Goal: Transaction & Acquisition: Download file/media

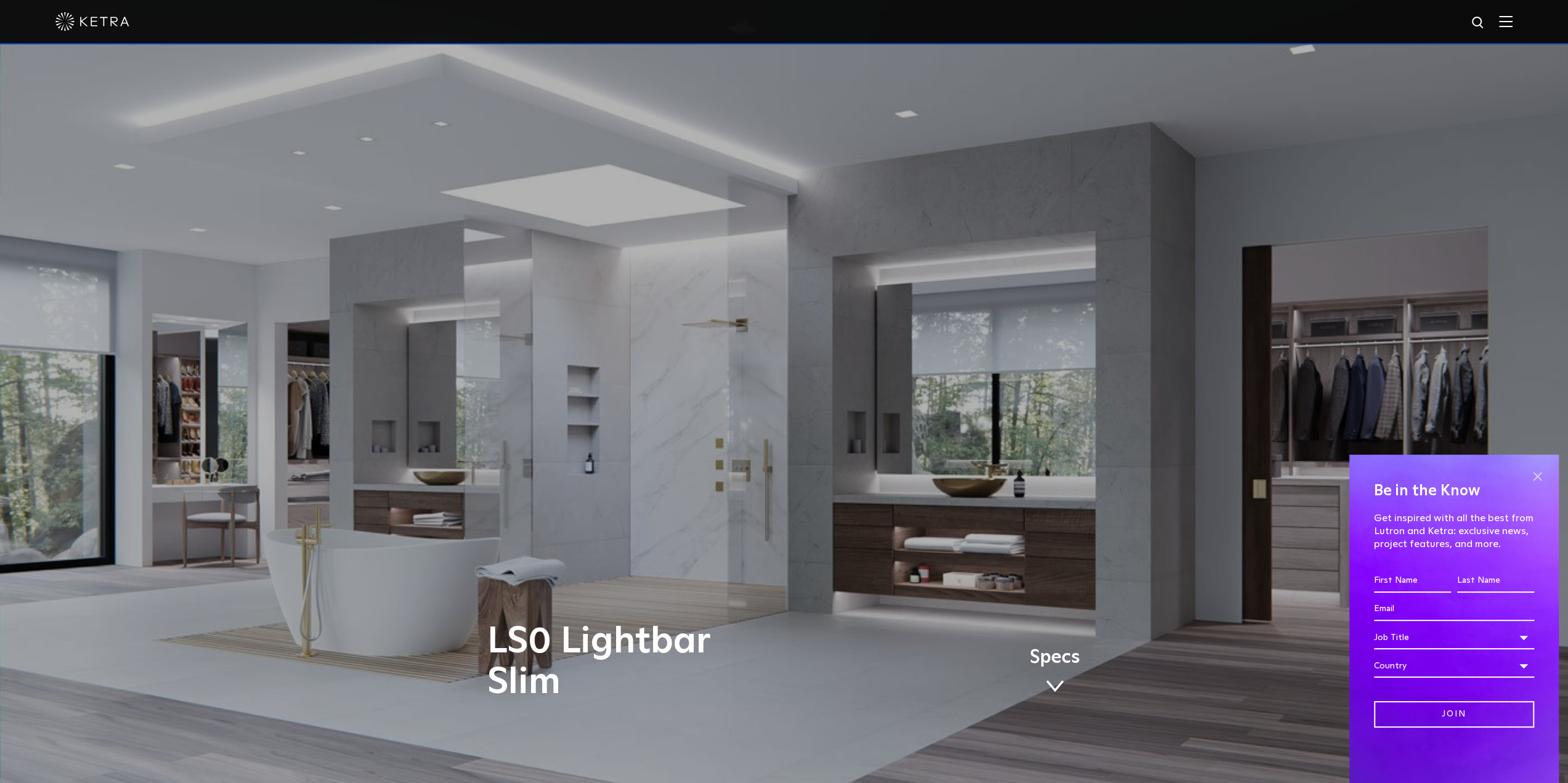
click at [1540, 472] on span at bounding box center [1537, 476] width 18 height 18
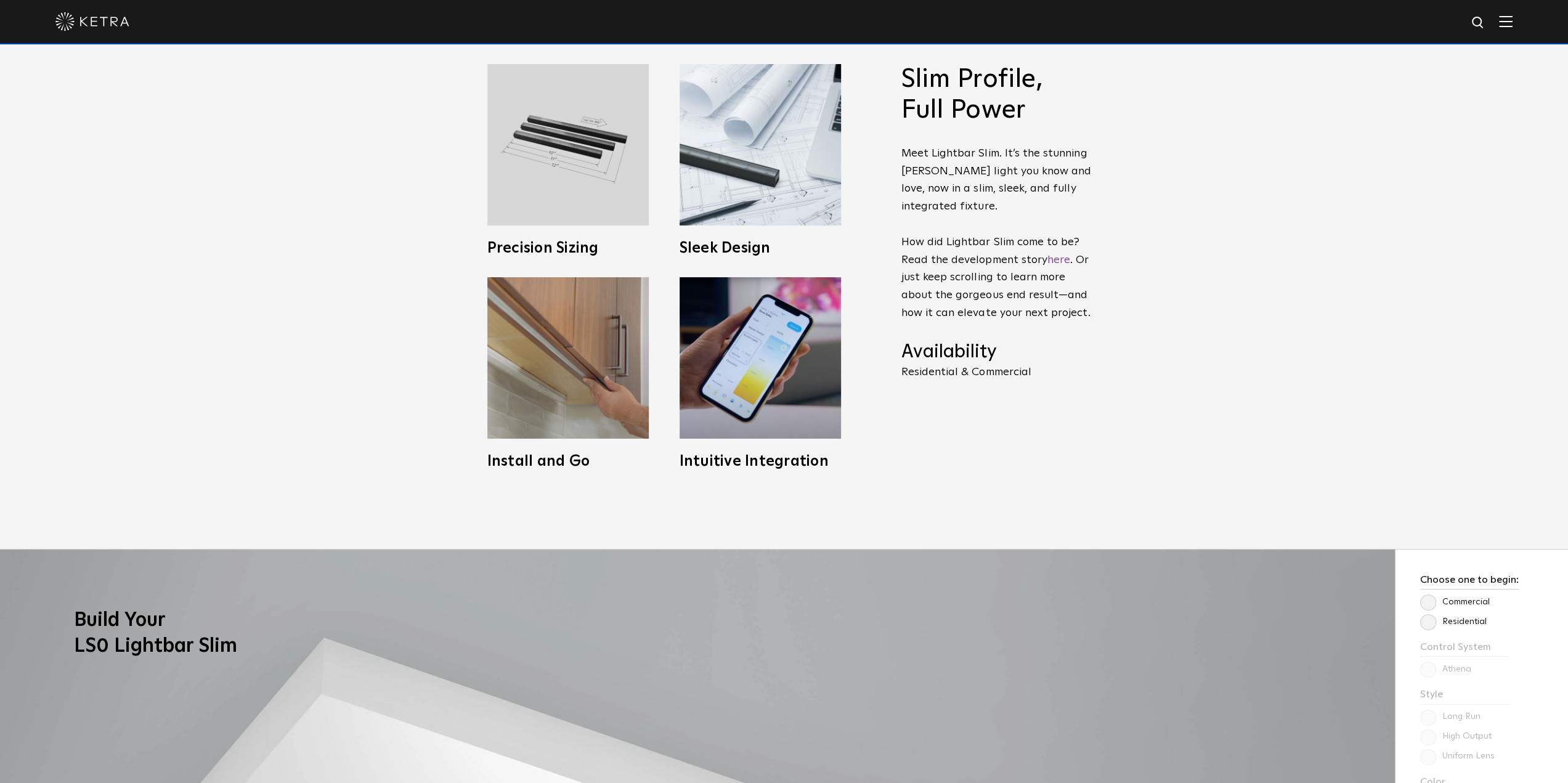
scroll to position [801, 0]
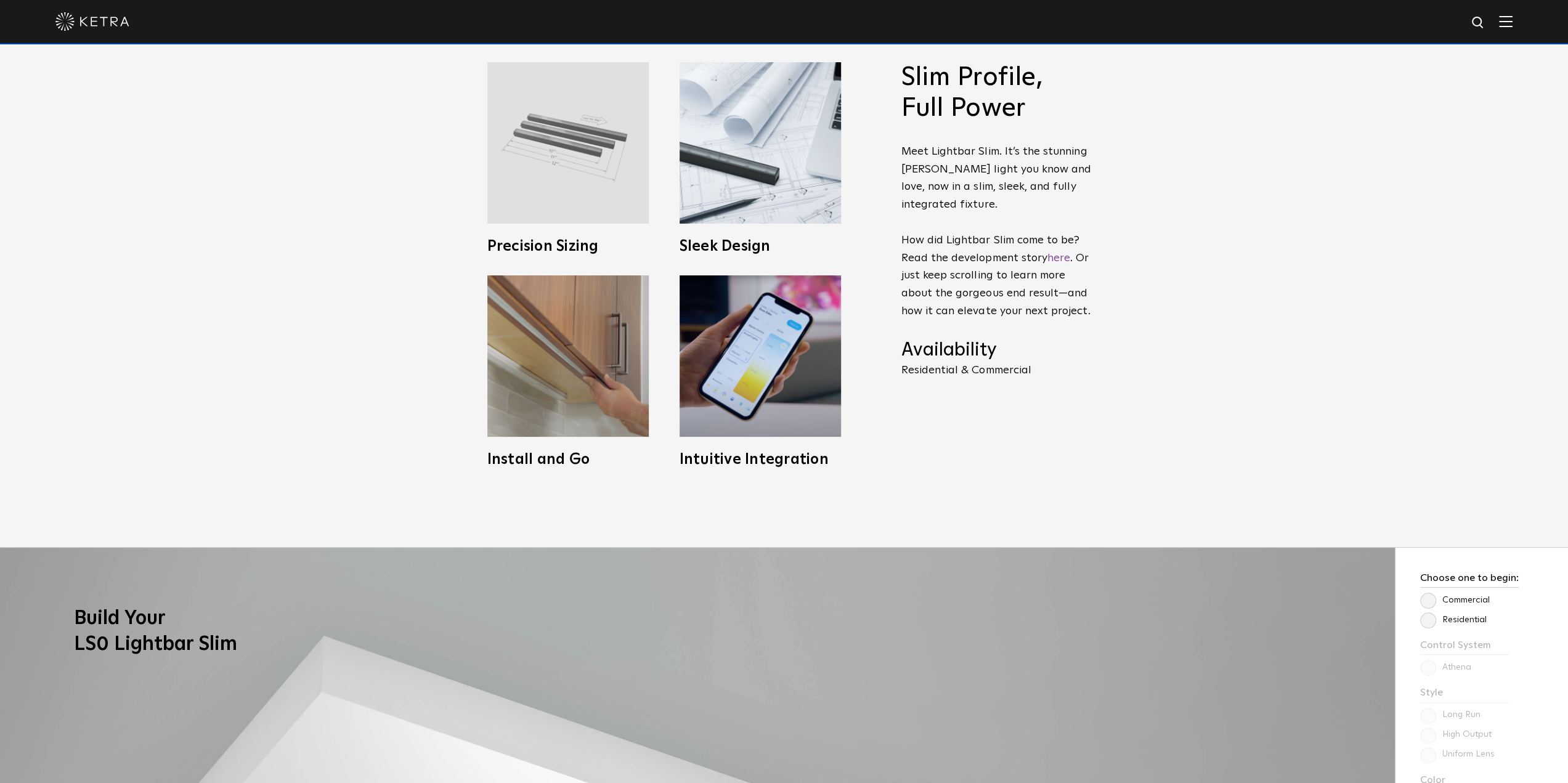
click at [567, 205] on img at bounding box center [568, 142] width 161 height 161
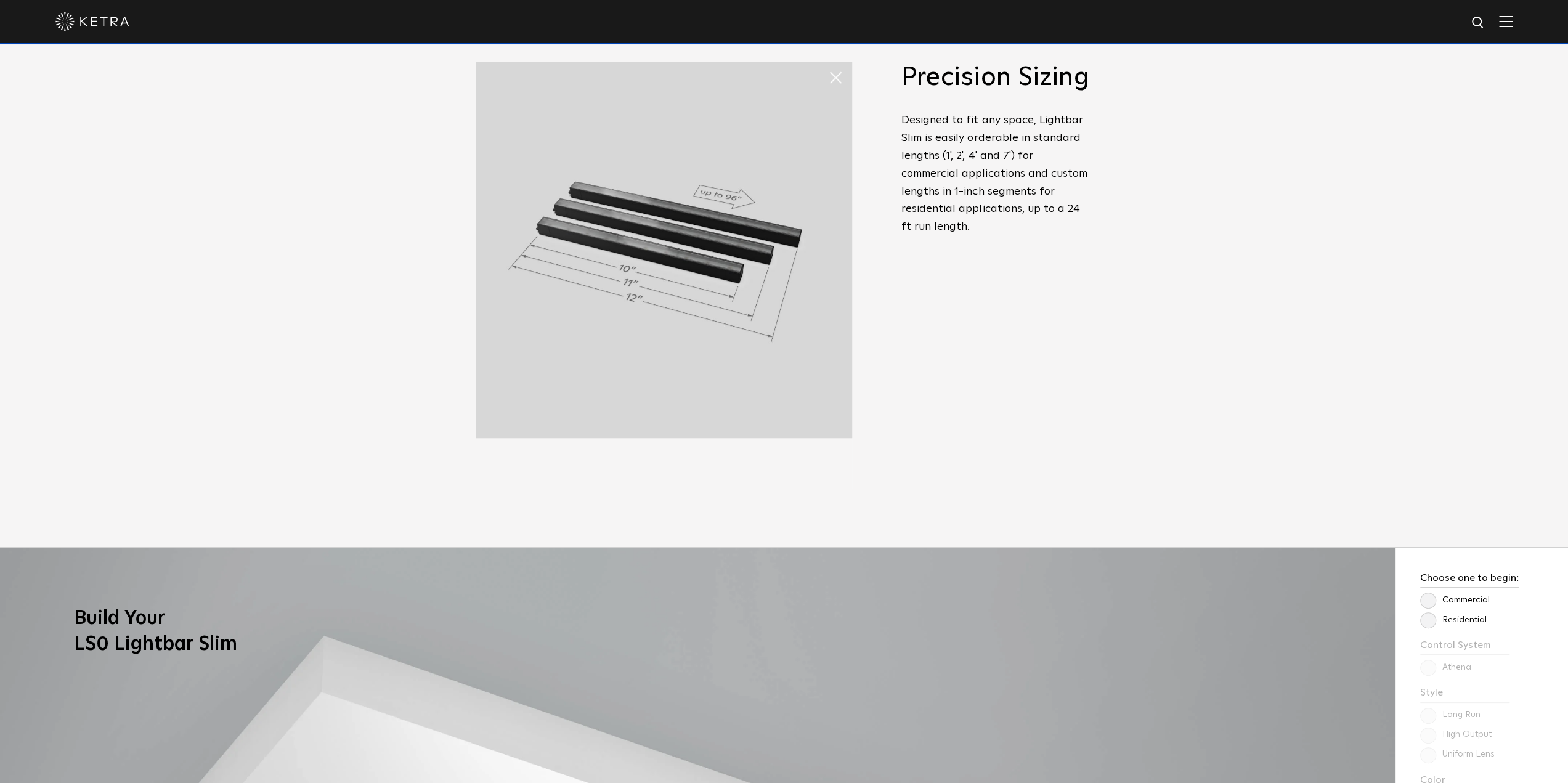
click at [1428, 624] on label "Residential" at bounding box center [1453, 620] width 66 height 11
click at [0, 0] on input "Residential" at bounding box center [0, 0] width 0 height 0
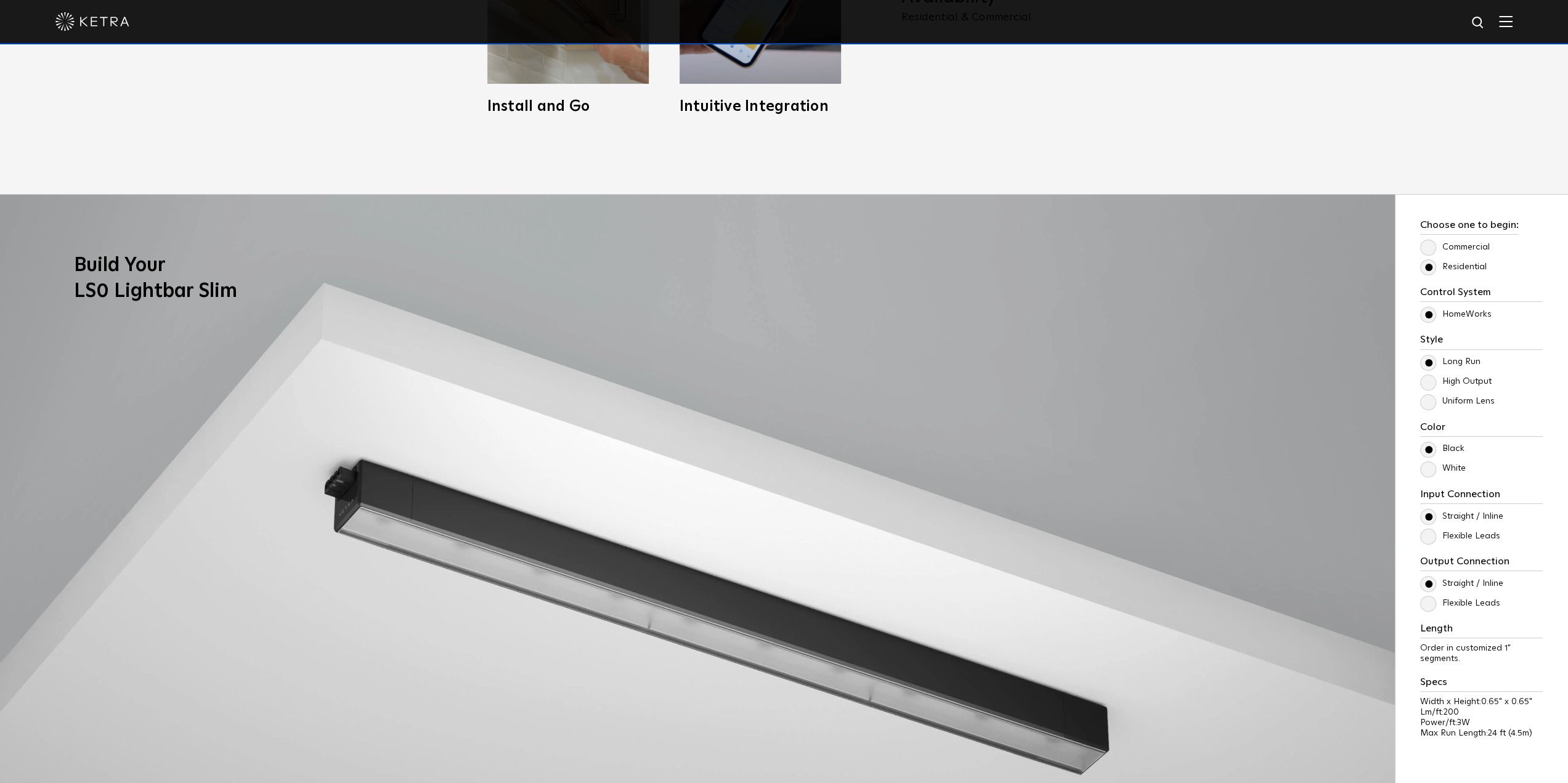
scroll to position [1170, 0]
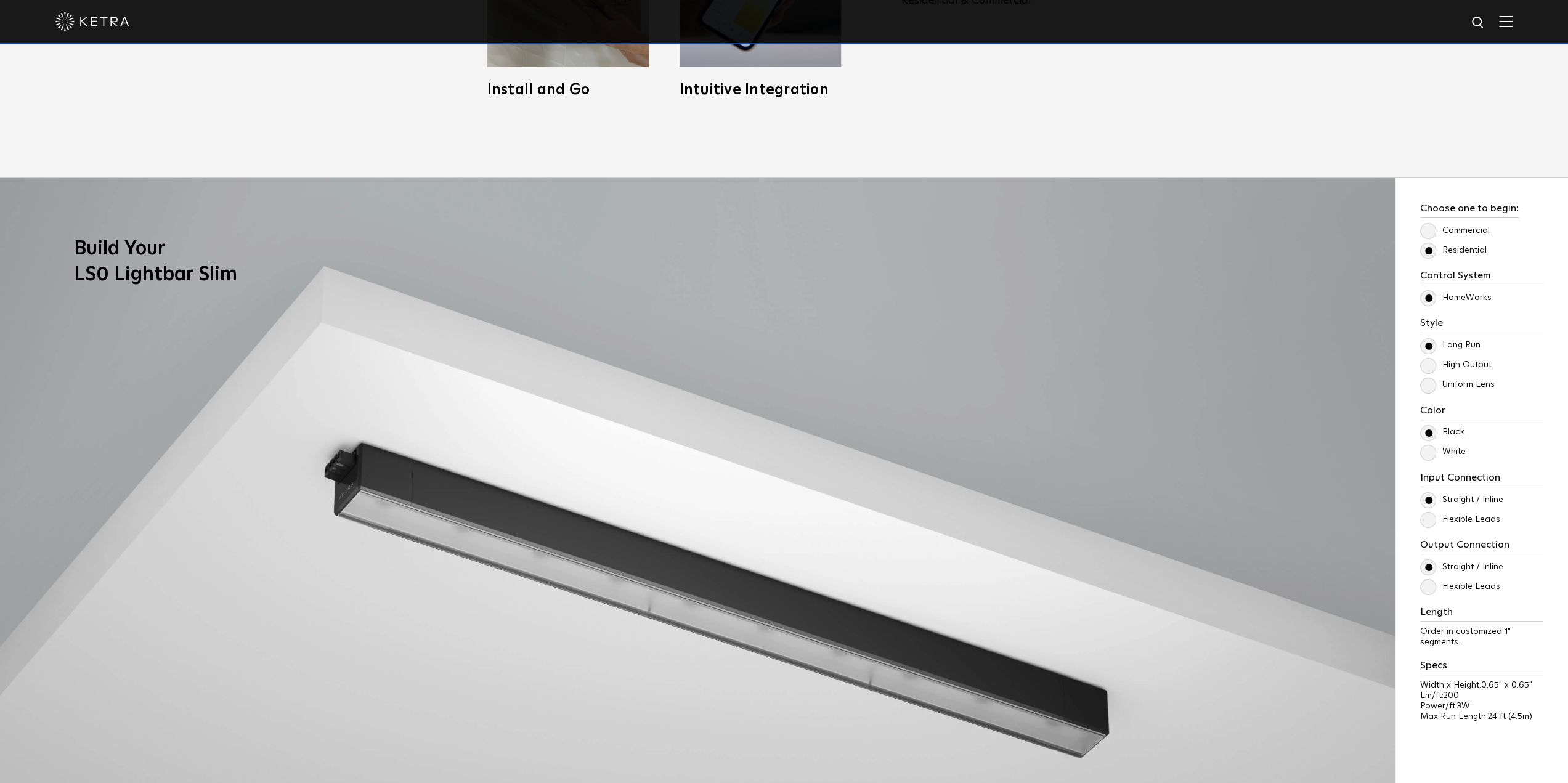
click at [1426, 454] on label "White" at bounding box center [1443, 452] width 46 height 11
click at [0, 0] on input "White" at bounding box center [0, 0] width 0 height 0
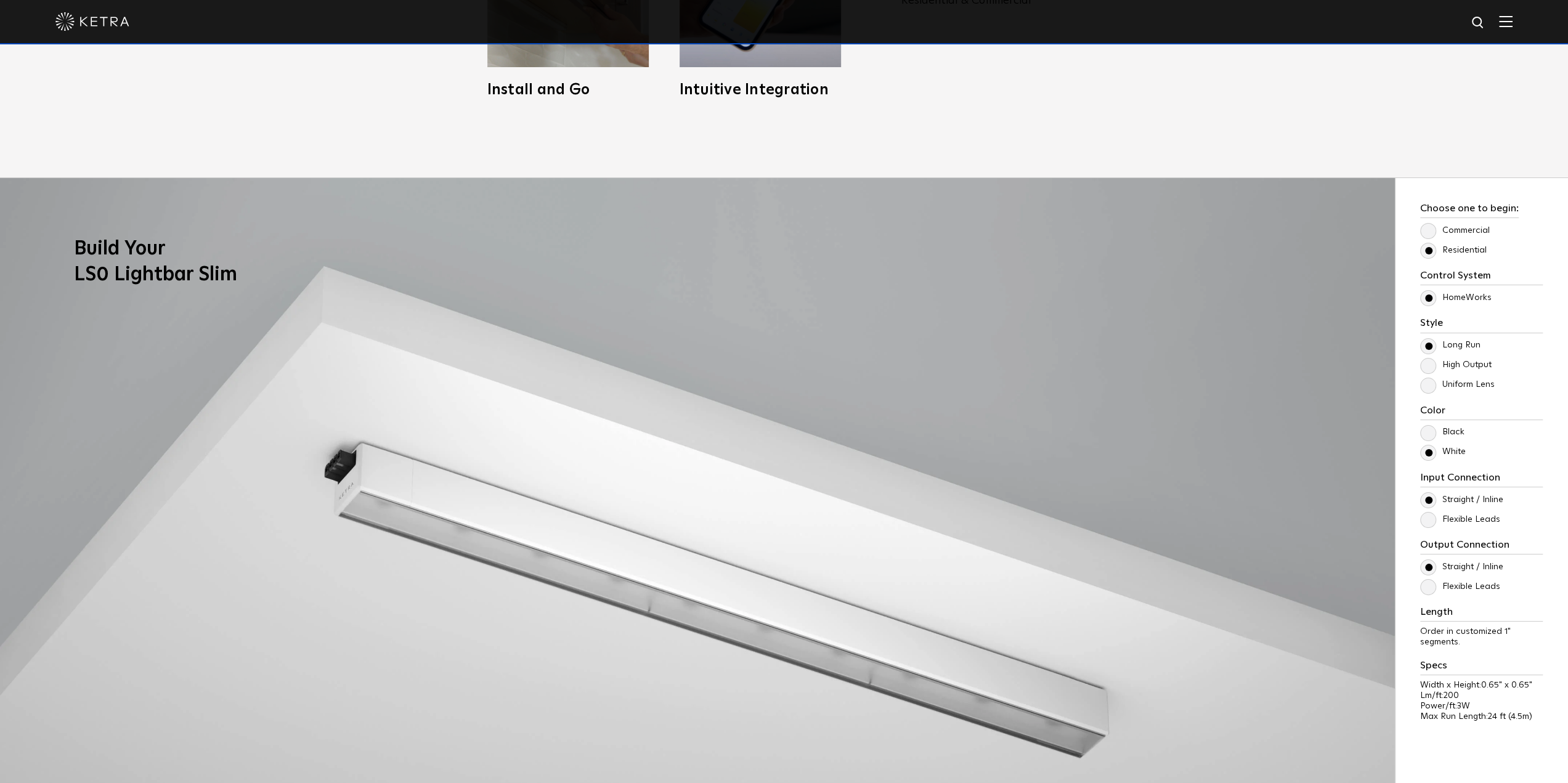
click at [1426, 520] on label "Flexible Leads" at bounding box center [1460, 520] width 80 height 11
click at [0, 0] on input "Flexible Leads" at bounding box center [0, 0] width 0 height 0
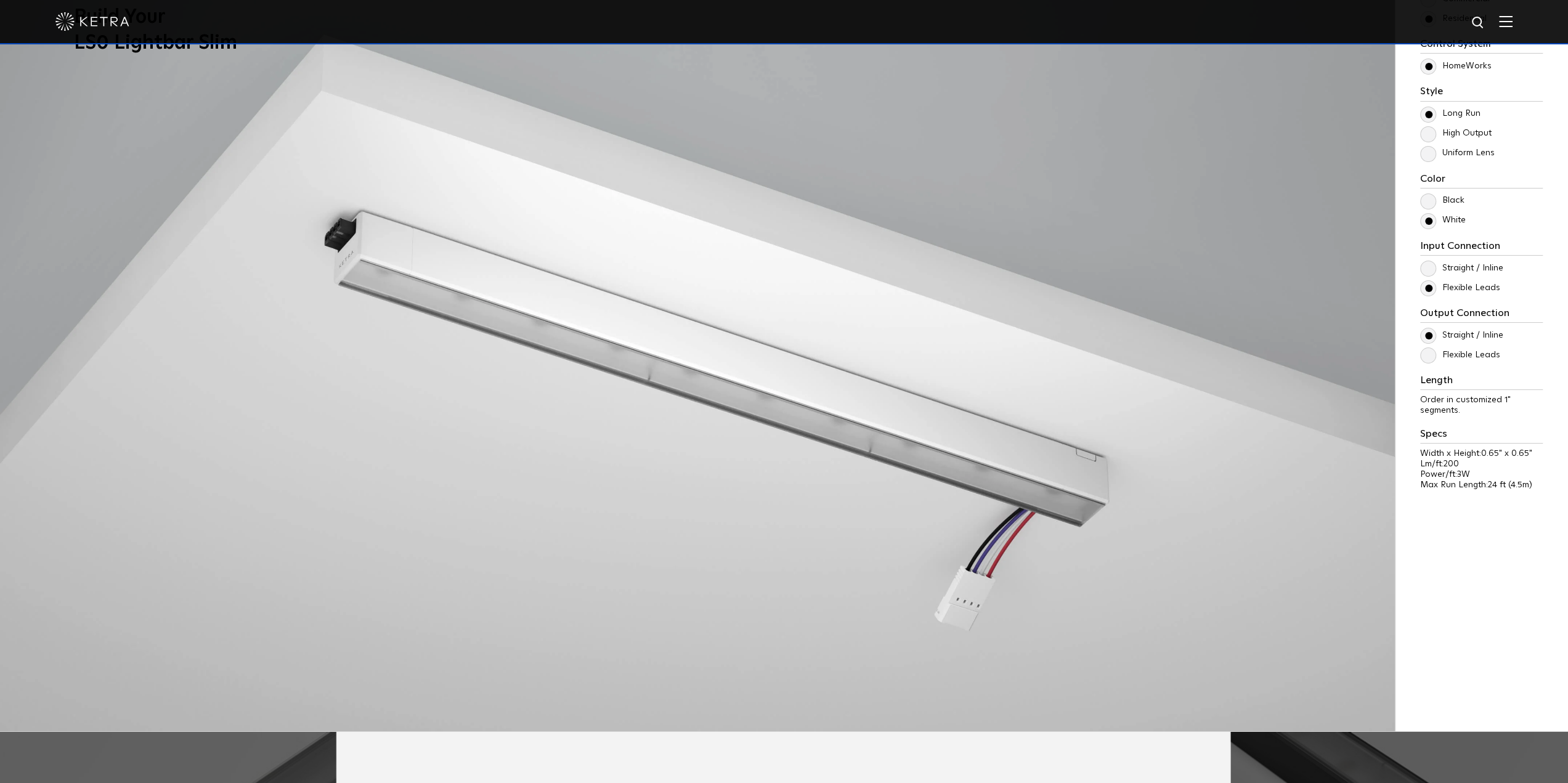
scroll to position [1417, 0]
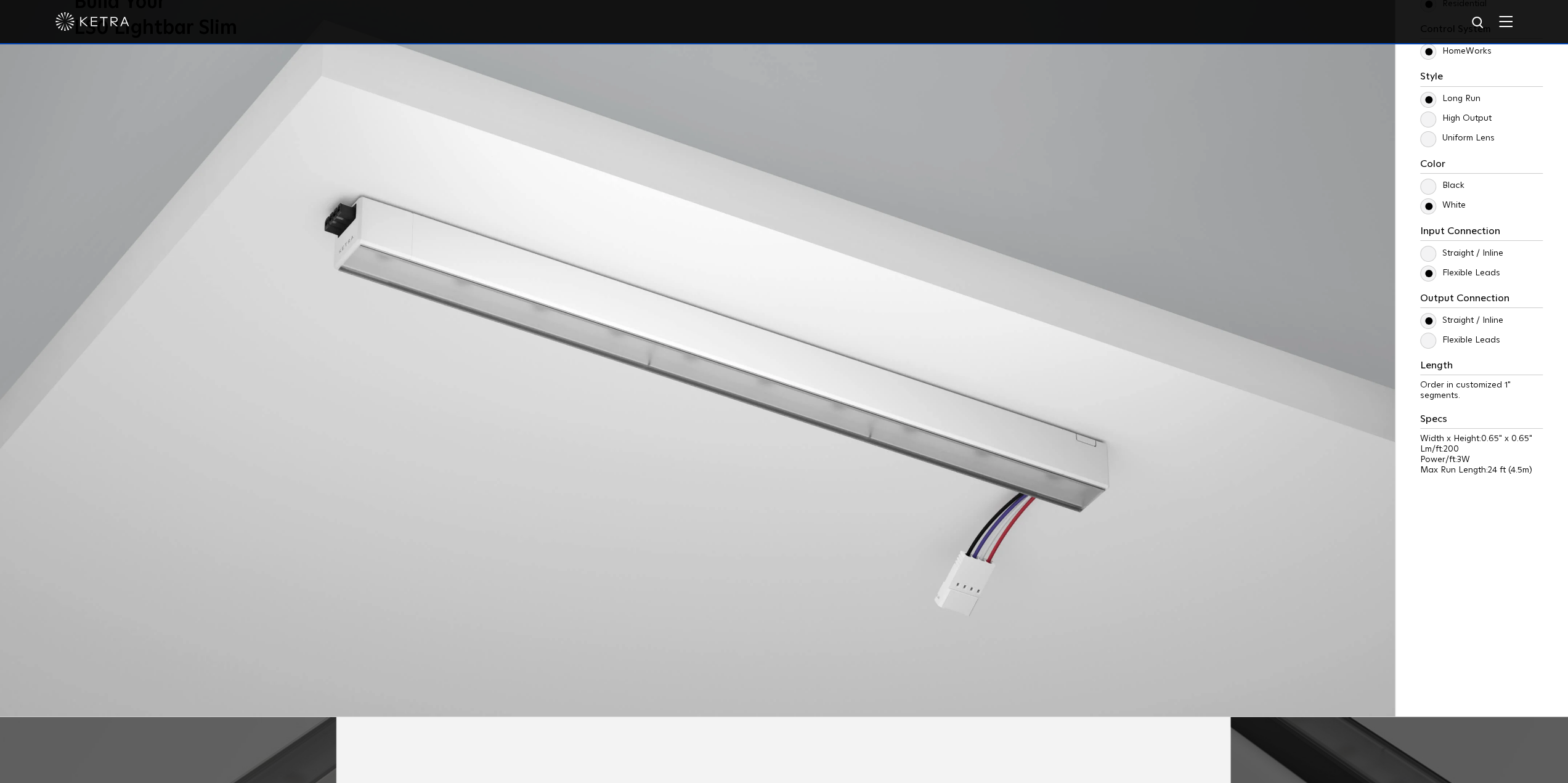
click at [1430, 336] on label "Flexible Leads" at bounding box center [1460, 340] width 80 height 11
click at [0, 0] on input "Flexible Leads" at bounding box center [0, 0] width 0 height 0
click at [1429, 336] on label "Flexible Leads" at bounding box center [1460, 340] width 80 height 11
click at [0, 0] on input "Flexible Leads" at bounding box center [0, 0] width 0 height 0
click at [1424, 320] on label "Straight / Inline" at bounding box center [1461, 320] width 83 height 11
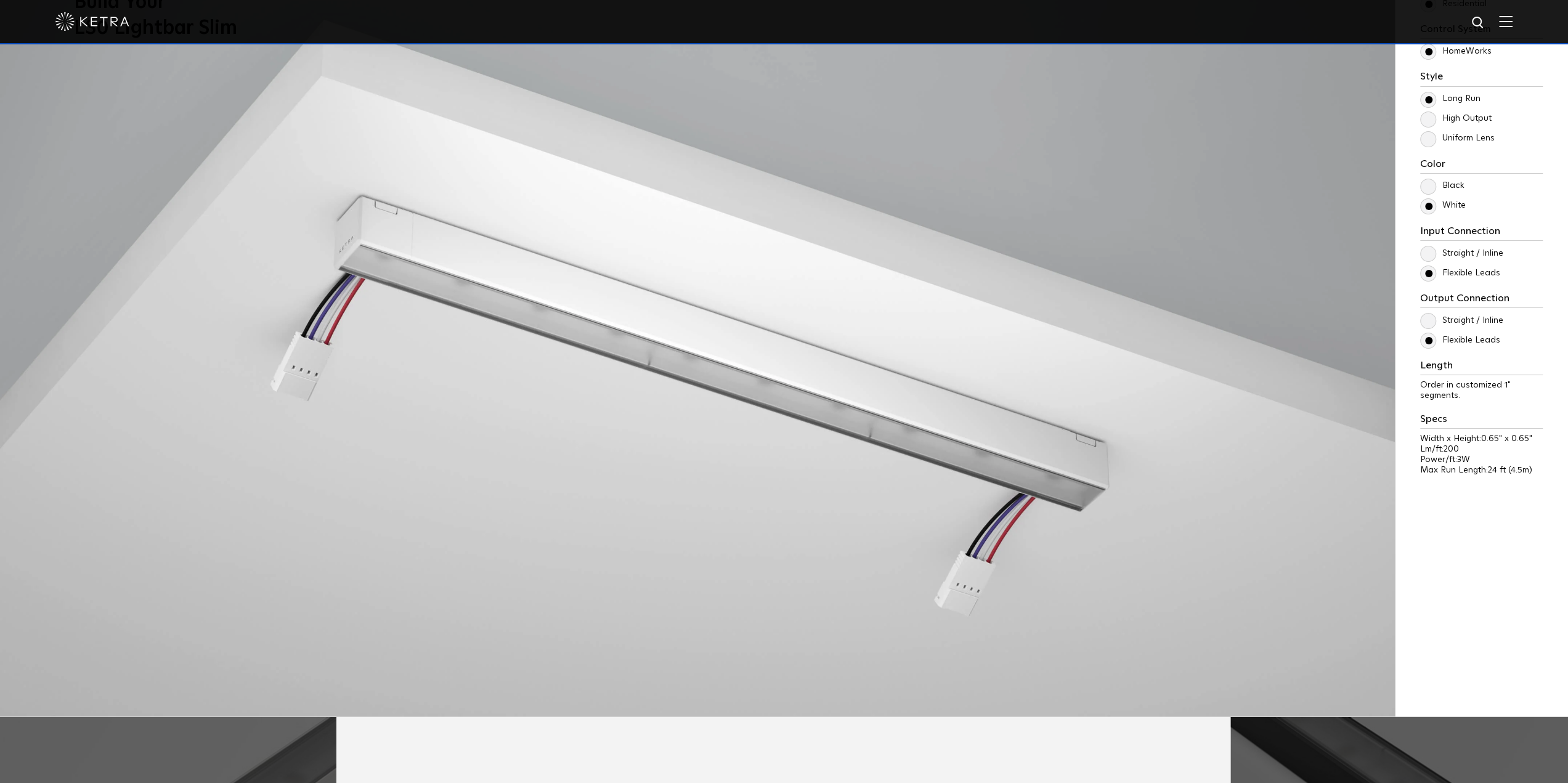
click at [0, 0] on input "Straight / Inline" at bounding box center [0, 0] width 0 height 0
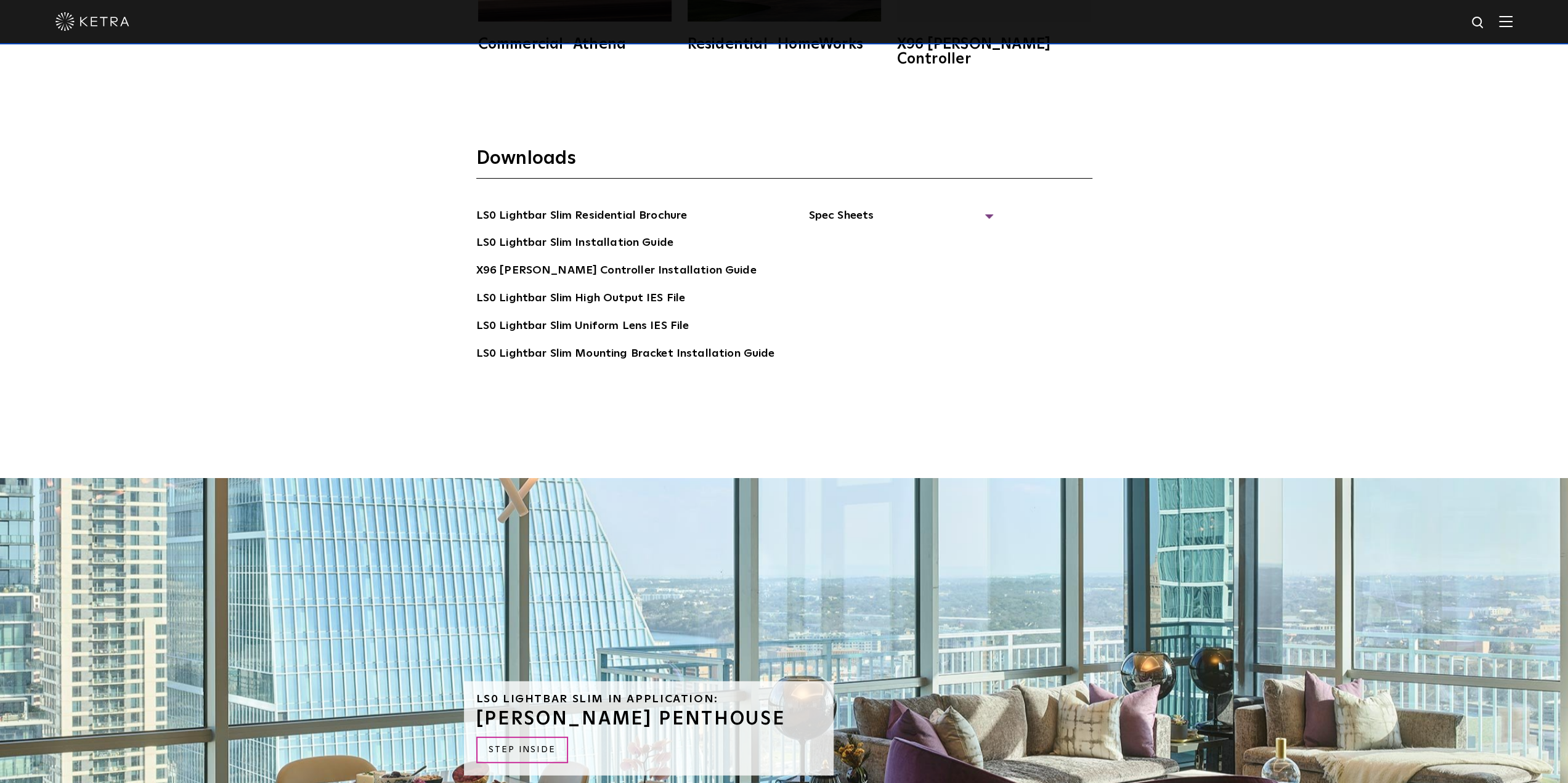
scroll to position [3080, 0]
click at [891, 207] on span "Spec Sheets" at bounding box center [901, 220] width 185 height 27
click at [867, 234] on link "LS0 Lightbar Slim Spec Sheet" at bounding box center [903, 243] width 158 height 20
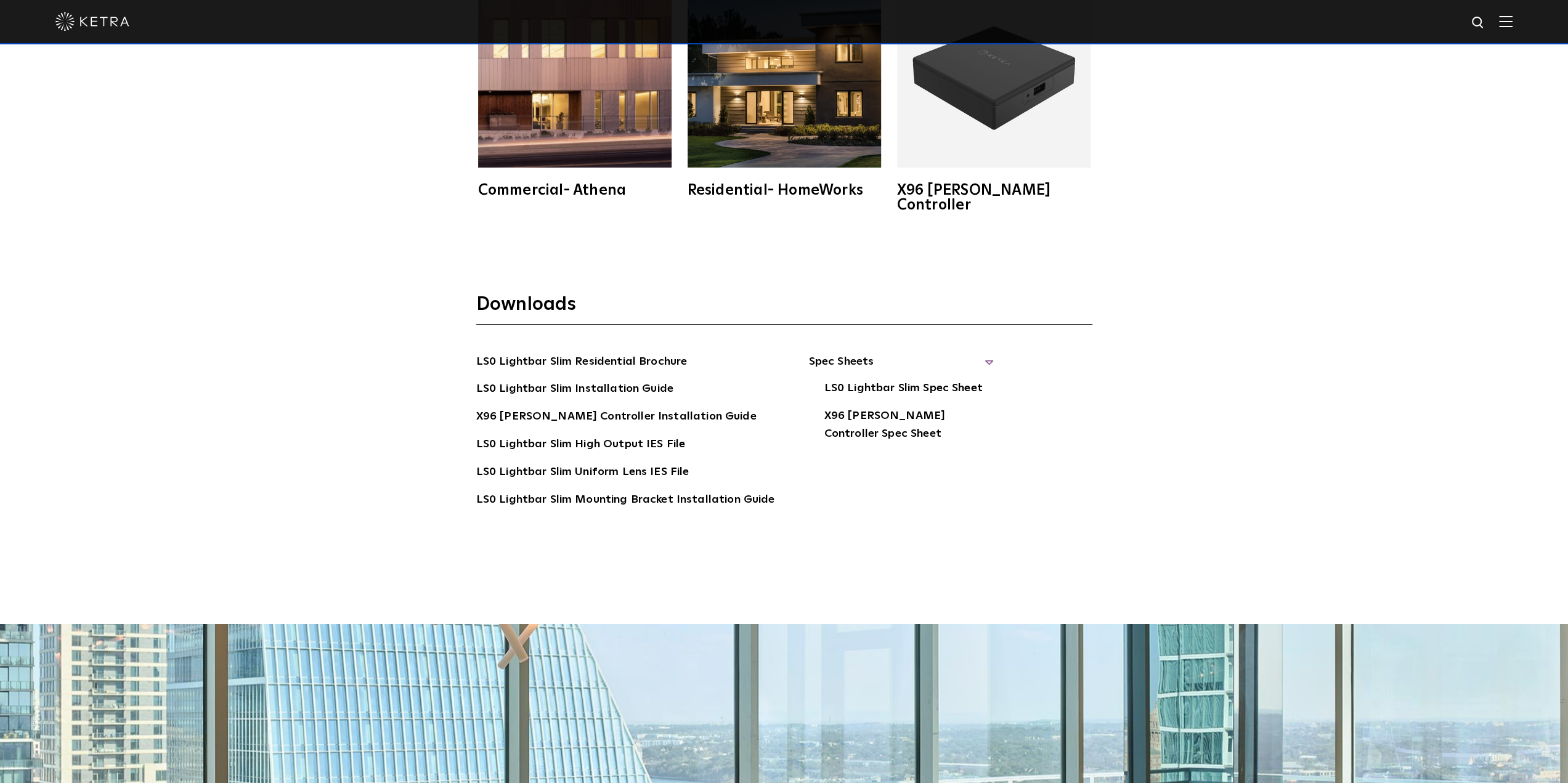
scroll to position [2933, 0]
click at [907, 380] on link "LS0 Lightbar Slim Spec Sheet" at bounding box center [903, 389] width 158 height 20
